Goal: Information Seeking & Learning: Check status

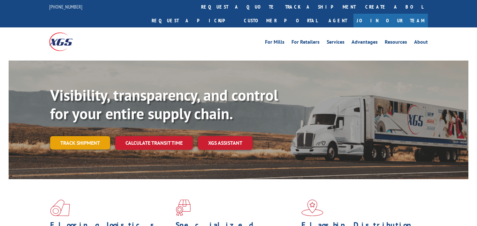
click at [71, 136] on link "Track shipment" at bounding box center [80, 142] width 60 height 13
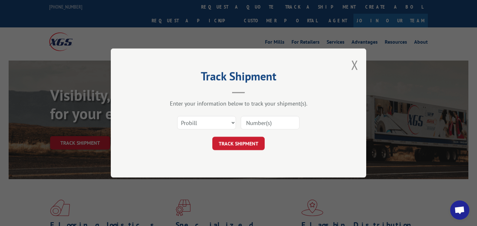
click at [256, 122] on input at bounding box center [270, 122] width 59 height 13
paste input "15983488"
type input "15983488"
click at [208, 144] on div "TRACK SHIPMENT" at bounding box center [238, 143] width 191 height 13
click at [236, 145] on button "TRACK SHIPMENT" at bounding box center [238, 143] width 52 height 13
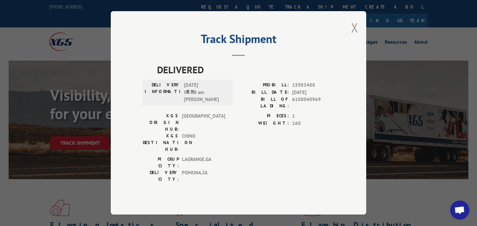
click at [356, 36] on button "Close modal" at bounding box center [354, 27] width 7 height 17
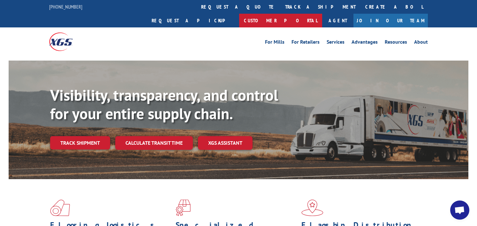
click at [322, 14] on link "Customer Portal" at bounding box center [280, 21] width 83 height 14
